Goal: Information Seeking & Learning: Learn about a topic

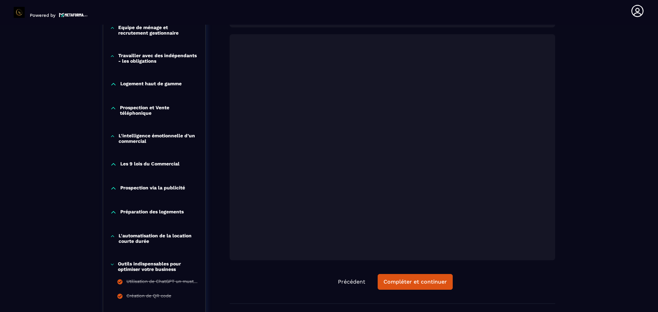
scroll to position [390, 0]
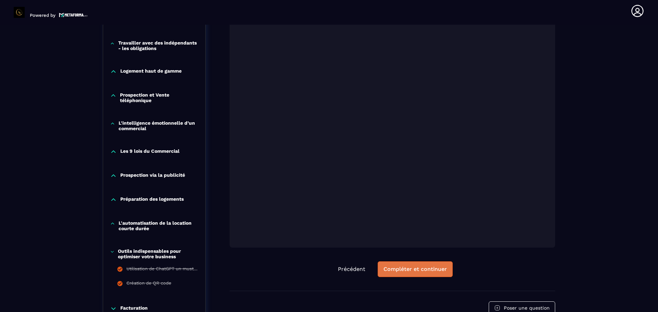
click at [393, 269] on button "Compléter et continuer" at bounding box center [415, 270] width 75 height 16
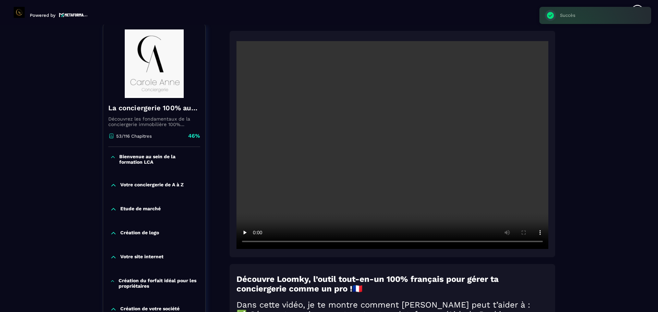
scroll to position [71, 0]
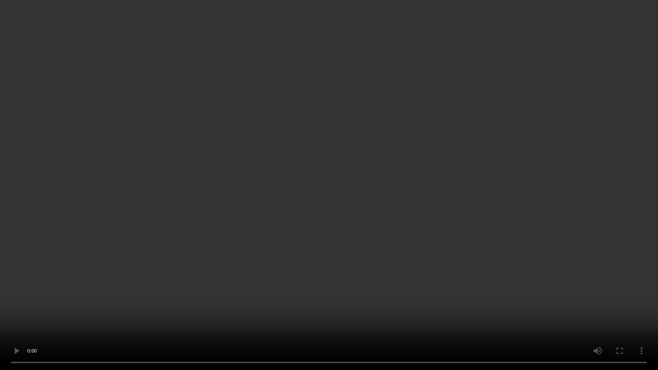
drag, startPoint x: 520, startPoint y: 258, endPoint x: 549, endPoint y: 245, distance: 32.1
click at [520, 258] on video at bounding box center [329, 185] width 658 height 370
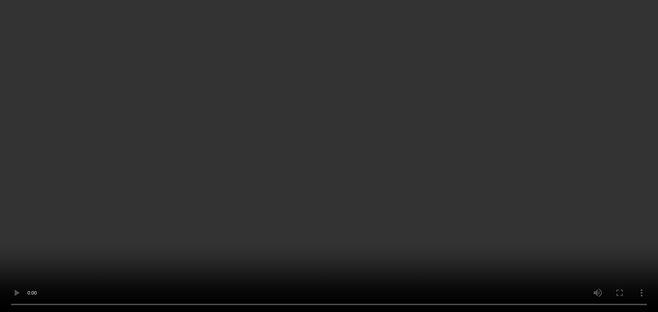
scroll to position [237, 0]
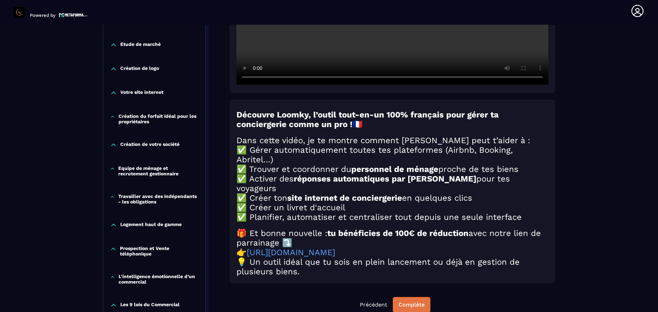
click at [411, 309] on div "Complète" at bounding box center [412, 305] width 26 height 7
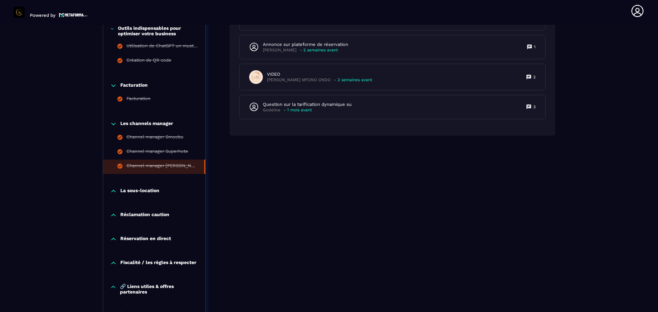
scroll to position [619, 0]
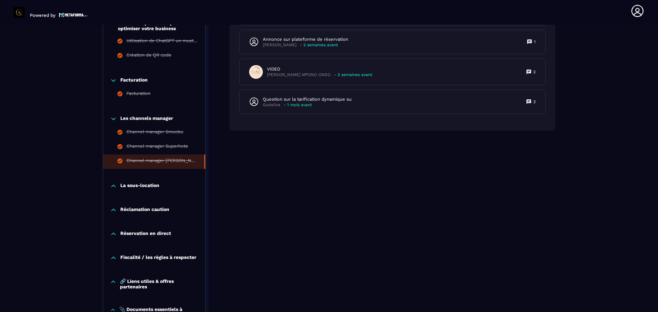
click at [146, 185] on p "La sous-location" at bounding box center [139, 186] width 39 height 7
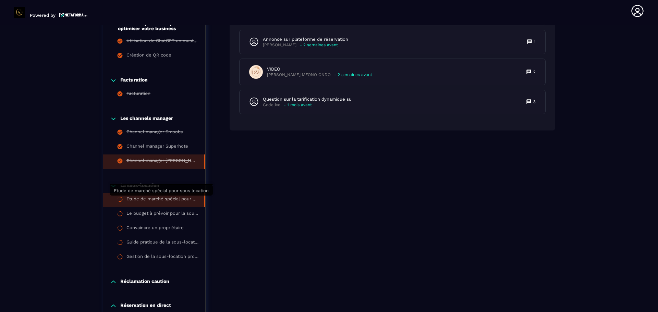
click at [148, 197] on div "Etude de marché spécial pour sous location" at bounding box center [162, 201] width 71 height 8
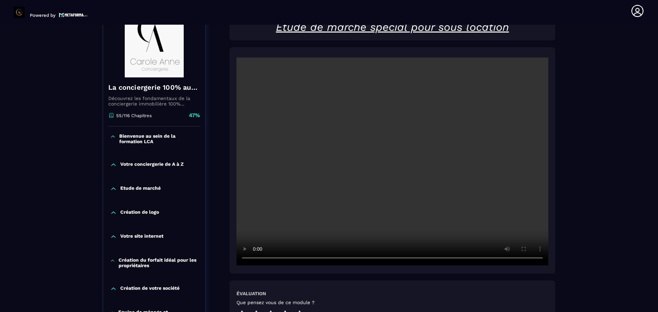
scroll to position [71, 0]
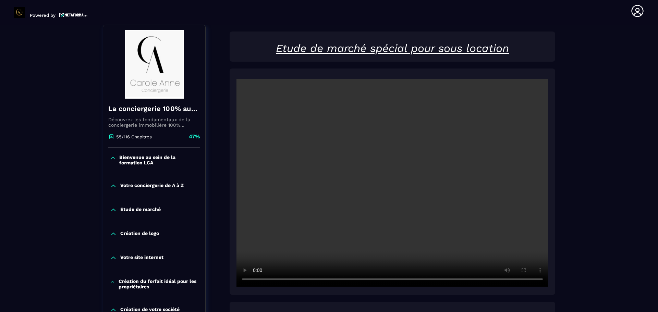
drag, startPoint x: 244, startPoint y: 271, endPoint x: 425, endPoint y: 236, distance: 184.6
click at [425, 236] on video at bounding box center [393, 183] width 312 height 208
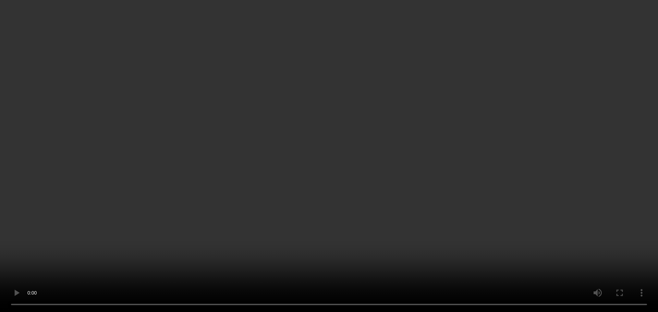
scroll to position [216, 0]
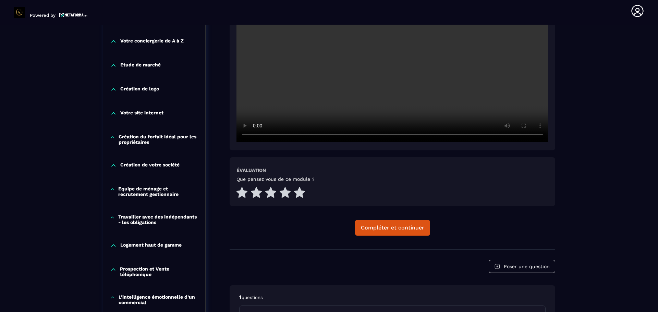
click at [293, 194] on div at bounding box center [271, 193] width 69 height 12
click at [287, 193] on icon at bounding box center [285, 192] width 11 height 11
click at [377, 228] on div "Compléter et continuer" at bounding box center [392, 228] width 63 height 7
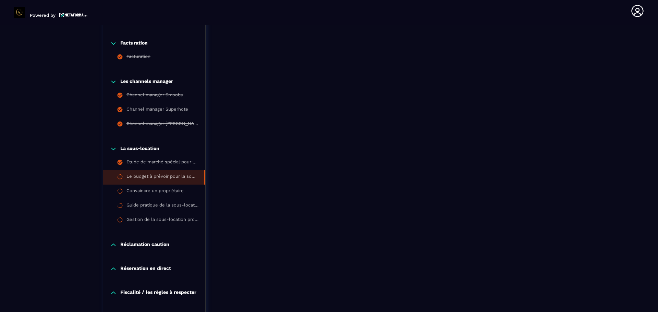
scroll to position [656, 0]
click at [145, 190] on div "Convaincre un propriétaire" at bounding box center [155, 192] width 57 height 8
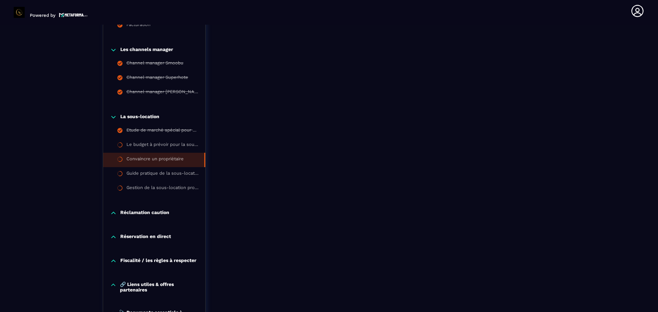
scroll to position [677, 0]
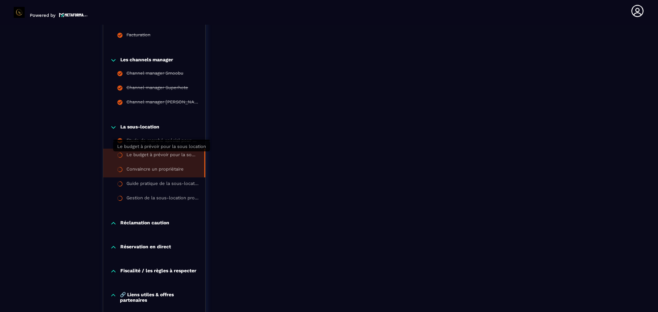
click at [149, 155] on div "Le budget à prévoir pour la sous location" at bounding box center [162, 156] width 71 height 8
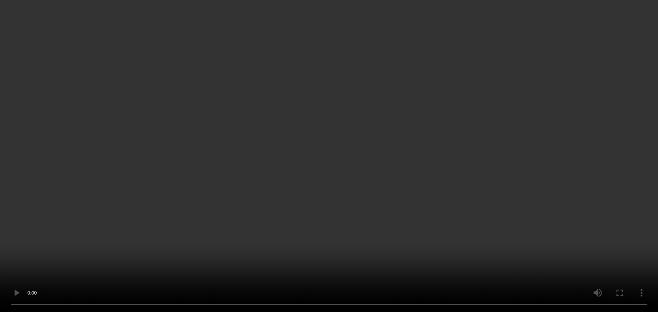
scroll to position [195, 0]
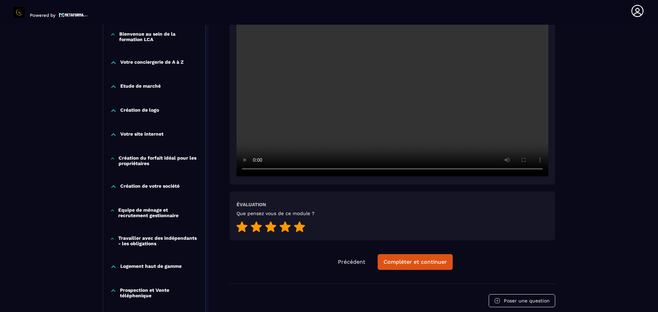
click at [299, 226] on icon at bounding box center [299, 227] width 11 height 11
click at [403, 262] on div "Compléter et continuer" at bounding box center [415, 262] width 63 height 7
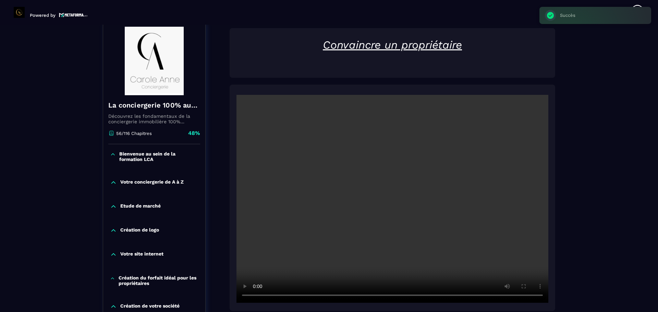
scroll to position [71, 0]
